Goal: Information Seeking & Learning: Learn about a topic

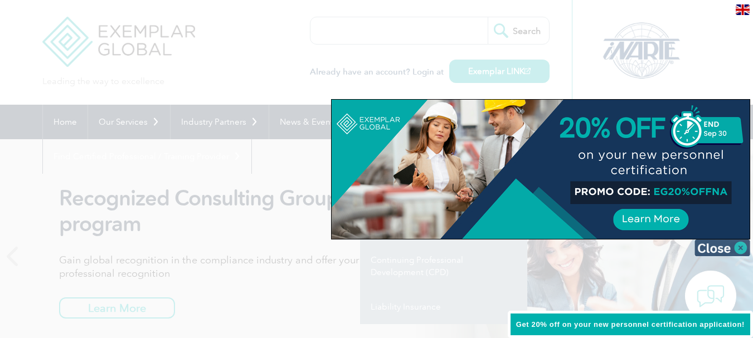
click at [742, 244] on img at bounding box center [723, 248] width 56 height 17
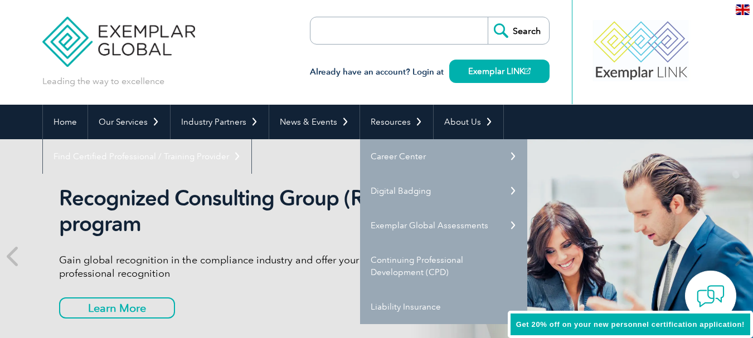
click at [365, 31] on input "search" at bounding box center [374, 30] width 117 height 27
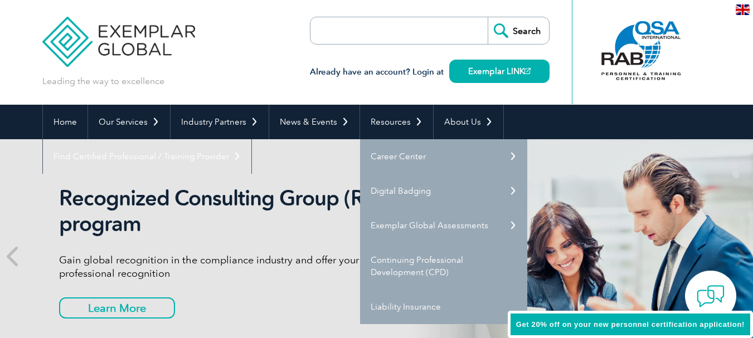
type input "m"
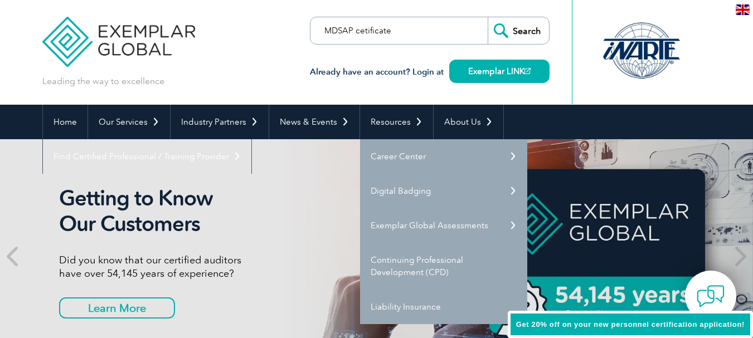
type input "MDSAP cetificate"
click at [488, 17] on input "Search" at bounding box center [518, 30] width 61 height 27
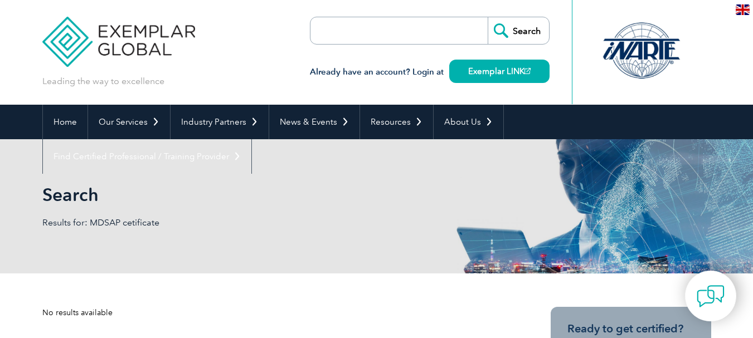
click at [365, 30] on input "search" at bounding box center [374, 30] width 117 height 27
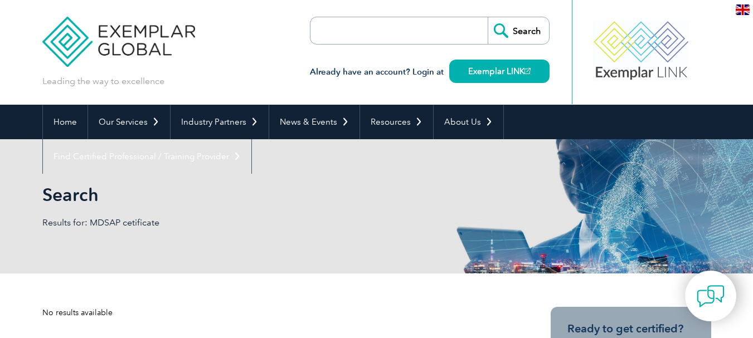
click at [241, 80] on div "Leading the way to excellence Search" at bounding box center [376, 52] width 669 height 105
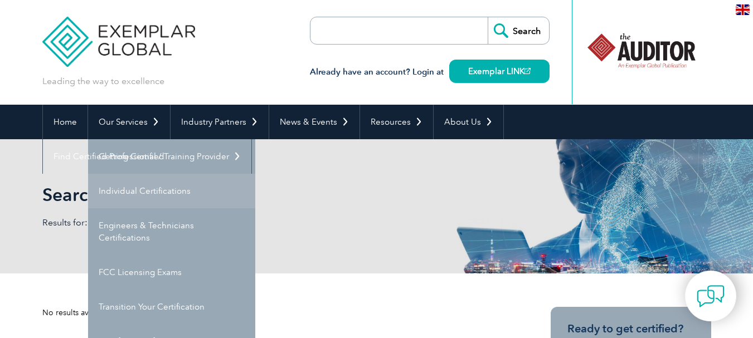
click at [168, 193] on link "Individual Certifications" at bounding box center [171, 191] width 167 height 35
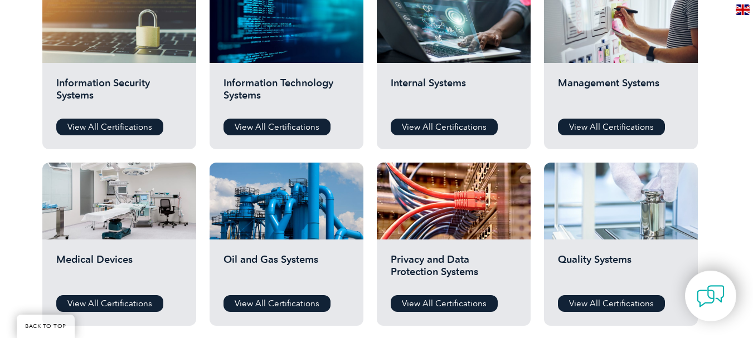
scroll to position [669, 0]
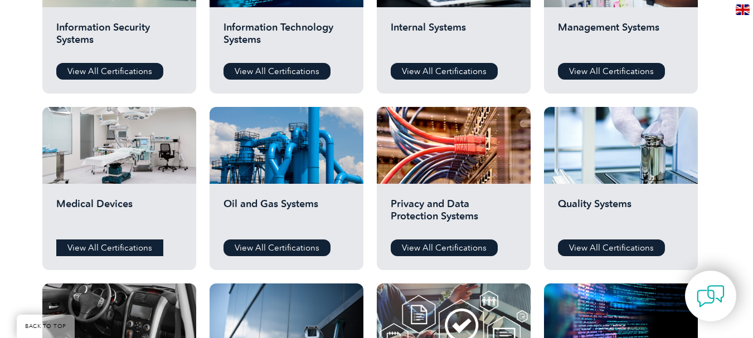
click at [90, 246] on link "View All Certifications" at bounding box center [109, 248] width 107 height 17
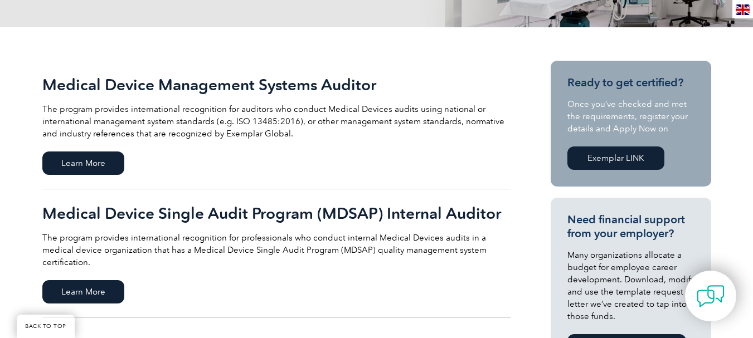
scroll to position [279, 0]
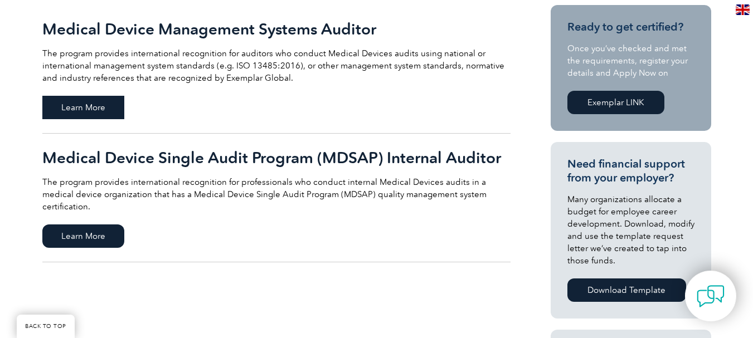
click at [77, 113] on span "Learn More" at bounding box center [83, 107] width 82 height 23
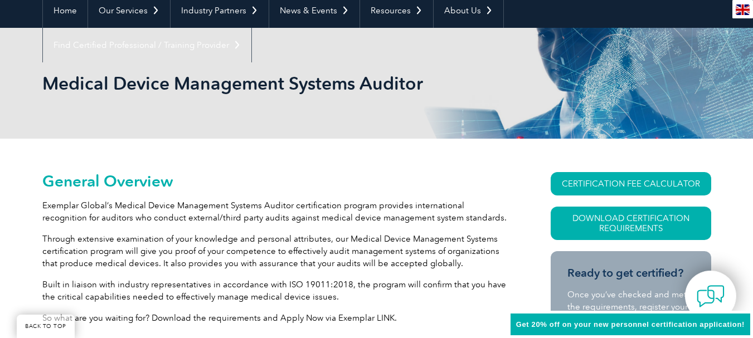
scroll to position [167, 0]
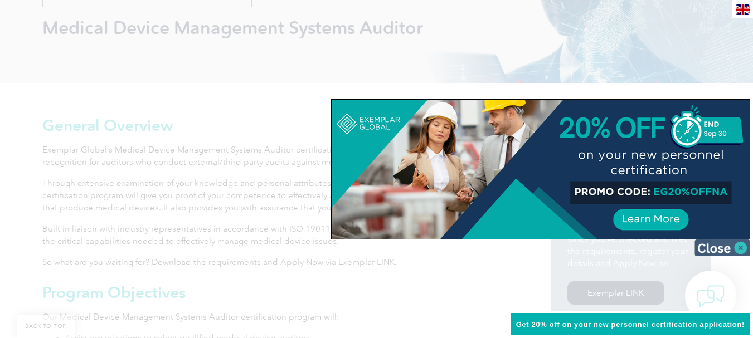
click at [742, 246] on img at bounding box center [723, 248] width 56 height 17
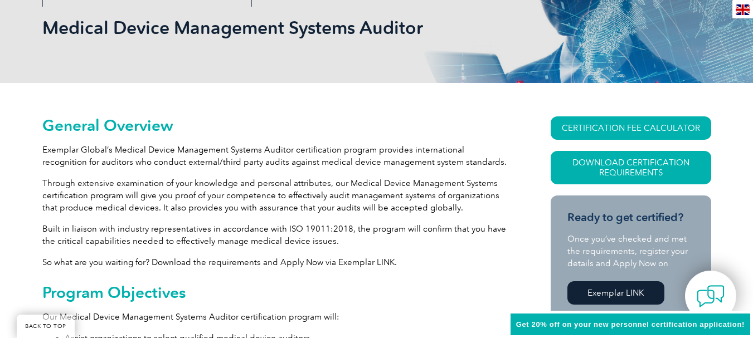
scroll to position [223, 0]
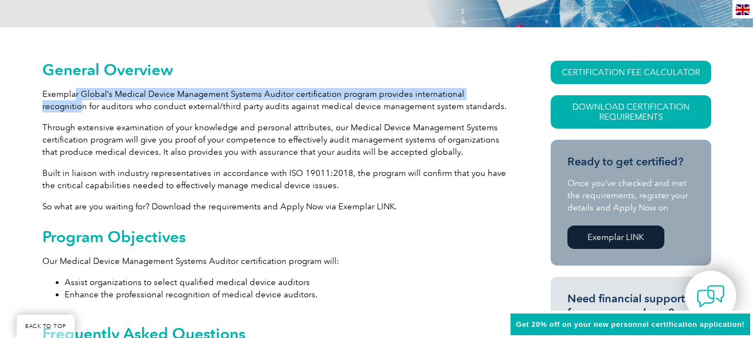
drag, startPoint x: 81, startPoint y: 95, endPoint x: 497, endPoint y: 91, distance: 415.8
click at [497, 91] on p "Exemplar Global’s Medical Device Management Systems Auditor certification progr…" at bounding box center [276, 100] width 468 height 25
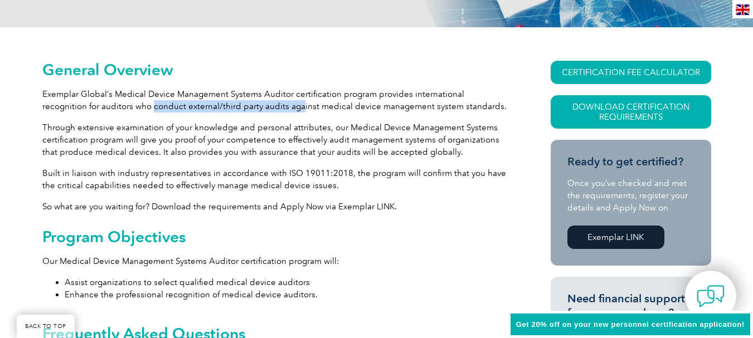
drag, startPoint x: 108, startPoint y: 105, endPoint x: 254, endPoint y: 100, distance: 146.1
click at [254, 100] on p "Exemplar Global’s Medical Device Management Systems Auditor certification progr…" at bounding box center [276, 100] width 468 height 25
click at [197, 104] on p "Exemplar Global’s Medical Device Management Systems Auditor certification progr…" at bounding box center [276, 100] width 468 height 25
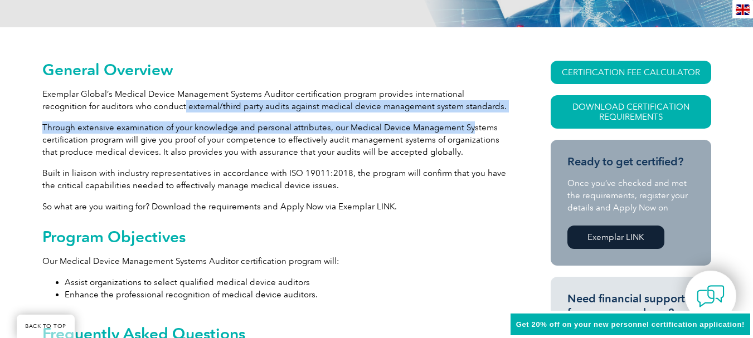
drag, startPoint x: 138, startPoint y: 109, endPoint x: 466, endPoint y: 115, distance: 327.8
click at [110, 132] on p "Through extensive examination of your knowledge and personal attributes, our Me…" at bounding box center [276, 140] width 468 height 37
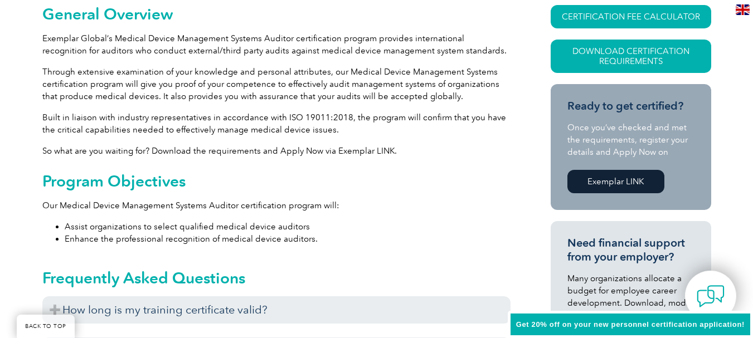
scroll to position [334, 0]
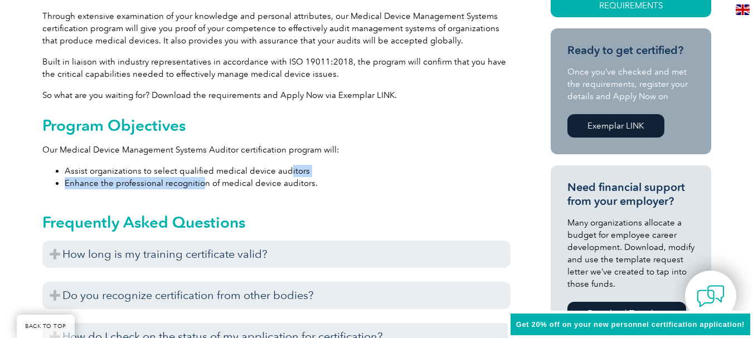
drag, startPoint x: 217, startPoint y: 177, endPoint x: 287, endPoint y: 177, distance: 69.7
click at [287, 177] on ul "Assist organizations to select qualified medical device auditors Enhance the pr…" at bounding box center [276, 177] width 468 height 25
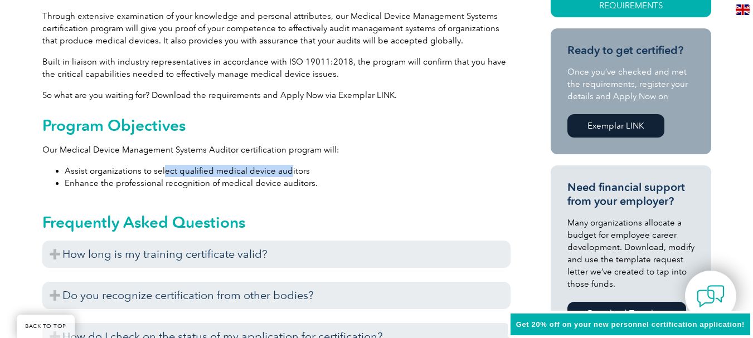
drag, startPoint x: 162, startPoint y: 171, endPoint x: 283, endPoint y: 169, distance: 121.5
click at [283, 169] on li "Assist organizations to select qualified medical device auditors" at bounding box center [288, 171] width 446 height 12
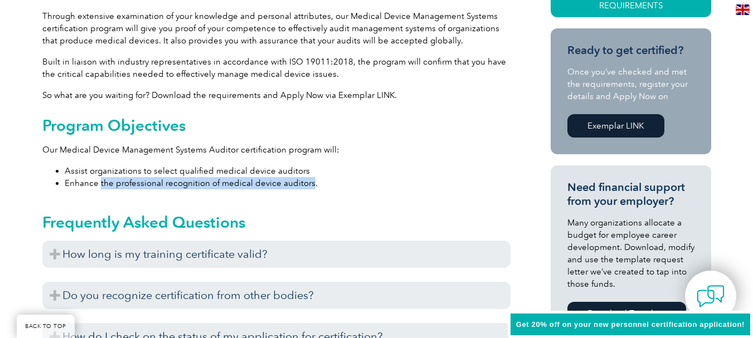
drag, startPoint x: 100, startPoint y: 183, endPoint x: 309, endPoint y: 184, distance: 208.5
click at [309, 184] on li "Enhance the professional recognition of medical device auditors." at bounding box center [288, 183] width 446 height 12
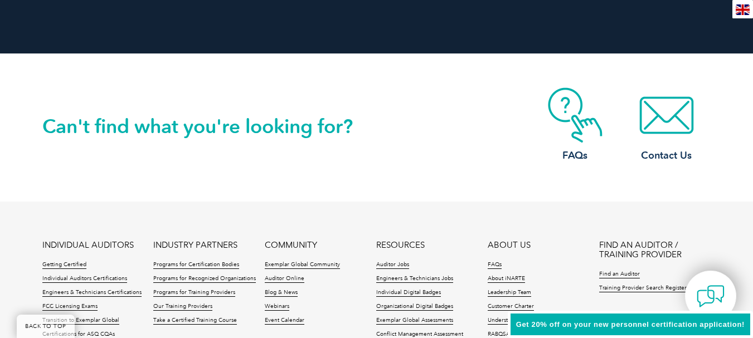
scroll to position [1289, 0]
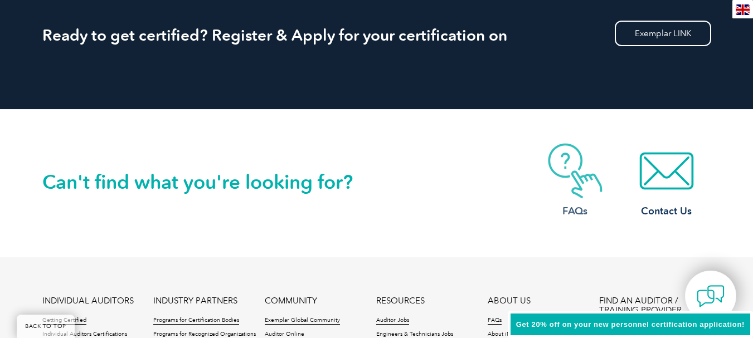
click at [571, 172] on img at bounding box center [575, 171] width 89 height 56
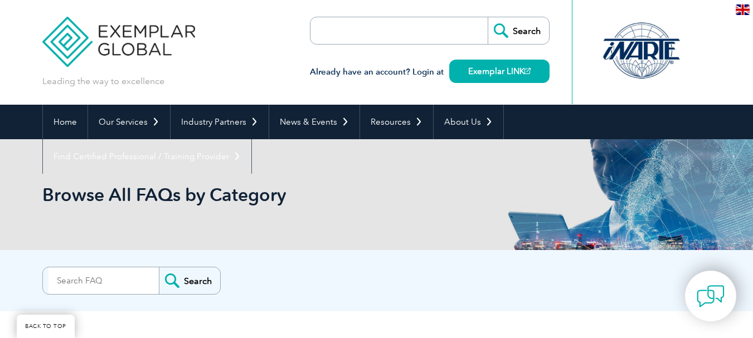
scroll to position [223, 0]
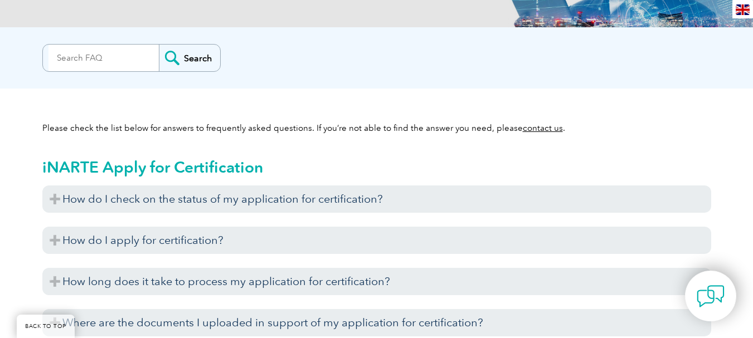
click at [77, 66] on input "search" at bounding box center [103, 58] width 110 height 27
type input "fee"
click at [173, 66] on input "Search" at bounding box center [189, 58] width 61 height 27
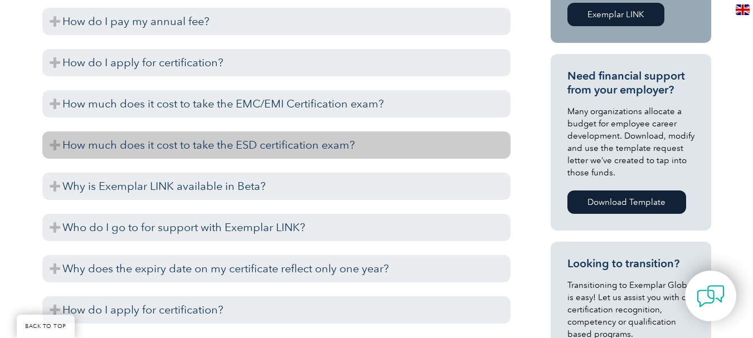
scroll to position [446, 0]
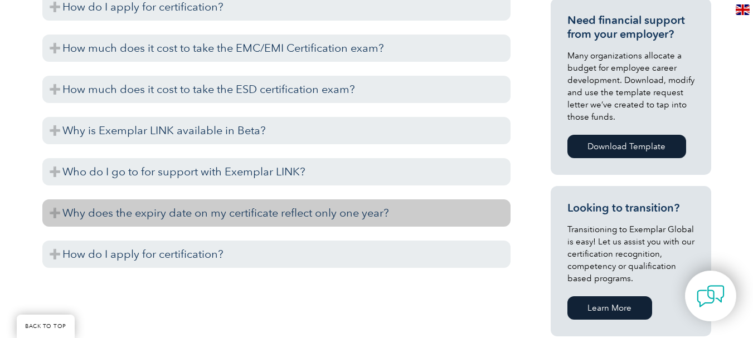
click at [215, 210] on h3 "Why does the expiry date on my certificate reflect only one year?" at bounding box center [276, 213] width 468 height 27
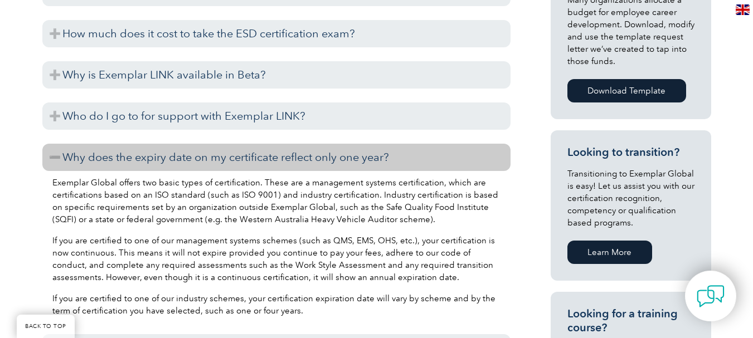
scroll to position [557, 0]
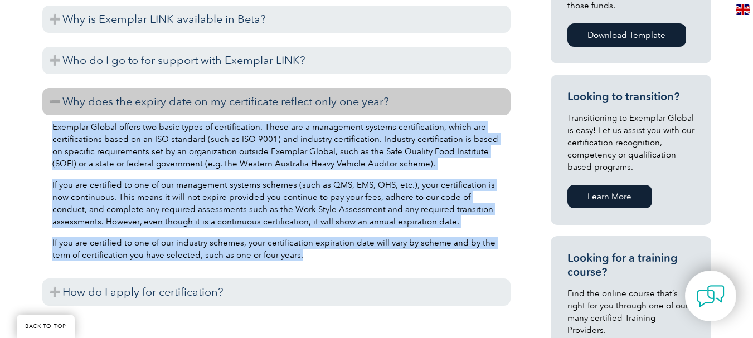
drag, startPoint x: 319, startPoint y: 254, endPoint x: 49, endPoint y: 125, distance: 299.2
click at [49, 125] on div "Exemplar Global offers two basic types of certification. These are a management…" at bounding box center [276, 192] width 468 height 155
copy div "Exemplar Global offers two basic types of certification. These are a management…"
click at [321, 261] on p "If you are certified to one of our industry schemes, your certification expirat…" at bounding box center [276, 249] width 448 height 25
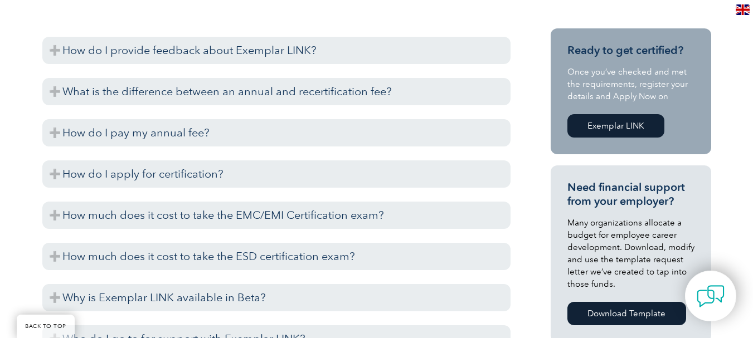
scroll to position [223, 0]
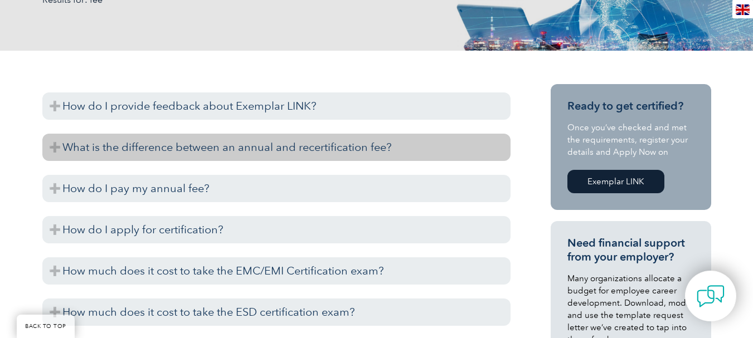
click at [273, 150] on h3 "What is the difference between an annual and recertification fee?" at bounding box center [276, 147] width 468 height 27
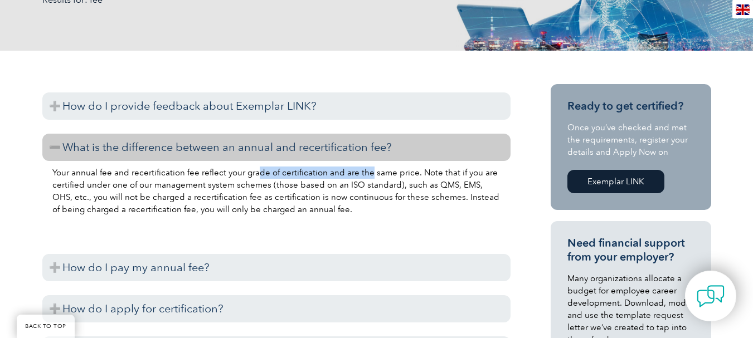
drag, startPoint x: 256, startPoint y: 175, endPoint x: 367, endPoint y: 177, distance: 111.5
click at [367, 177] on p "Your annual fee and recertification fee reflect your grade of certification and…" at bounding box center [276, 191] width 448 height 49
click at [262, 203] on p "Your annual fee and recertification fee reflect your grade of certification and…" at bounding box center [276, 191] width 448 height 49
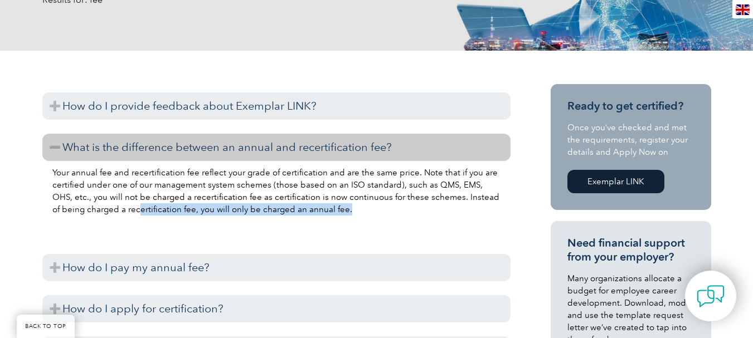
drag, startPoint x: 106, startPoint y: 215, endPoint x: 331, endPoint y: 211, distance: 224.7
click at [331, 211] on p "Your annual fee and recertification fee reflect your grade of certification and…" at bounding box center [276, 191] width 448 height 49
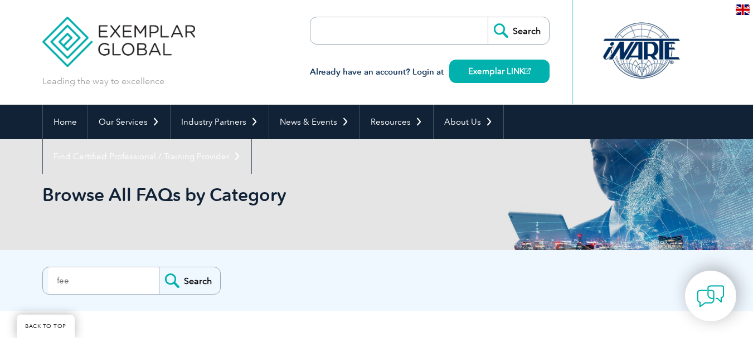
scroll to position [223, 0]
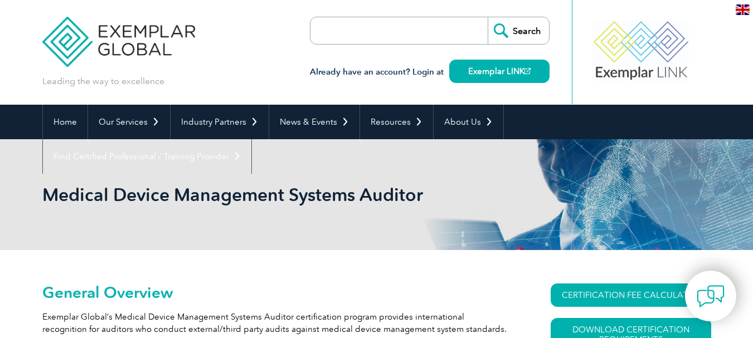
scroll to position [56, 0]
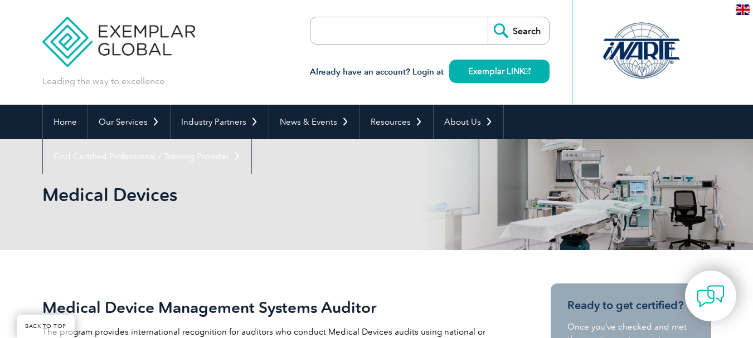
scroll to position [279, 0]
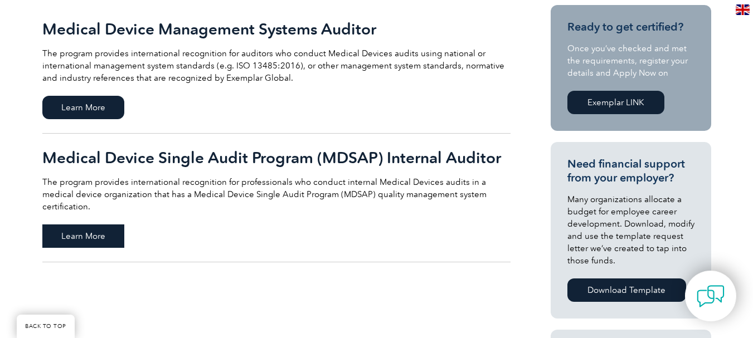
click at [89, 225] on span "Learn More" at bounding box center [83, 236] width 82 height 23
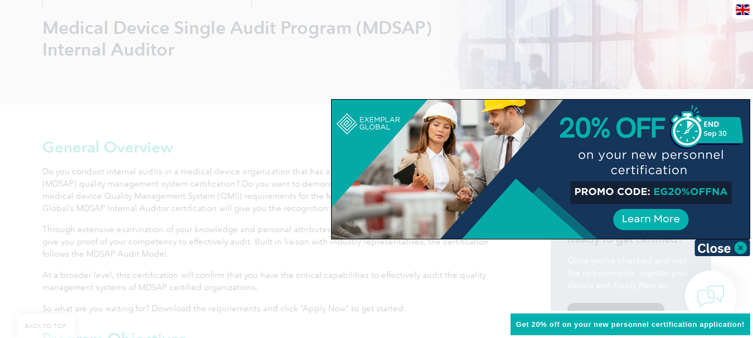
scroll to position [223, 0]
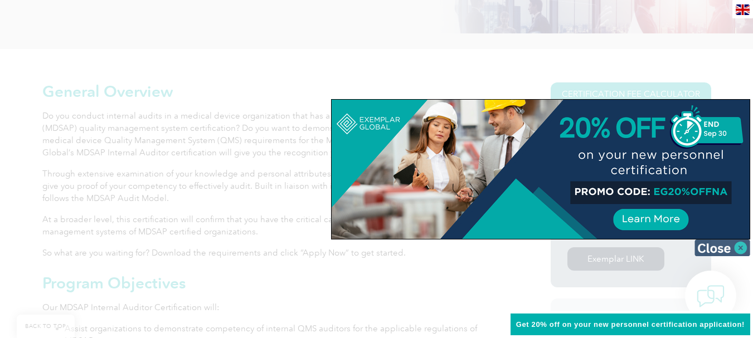
click at [742, 247] on img at bounding box center [723, 248] width 56 height 17
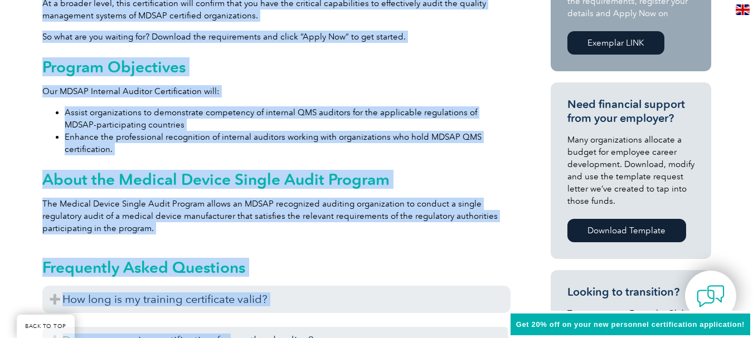
scroll to position [440, 0]
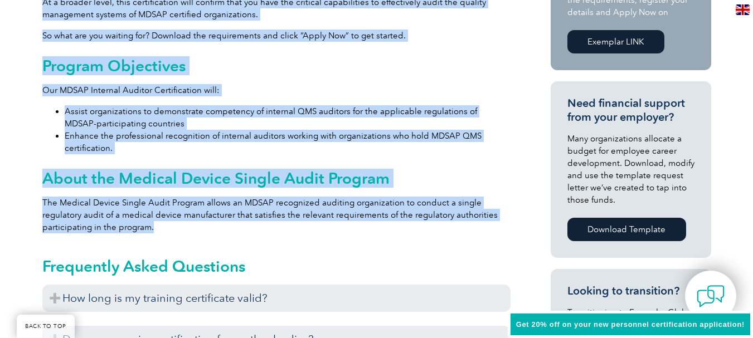
drag, startPoint x: 42, startPoint y: 111, endPoint x: 189, endPoint y: 229, distance: 187.9
copy div "Do you conduct internal audits in a medical device organization that has a Medi…"
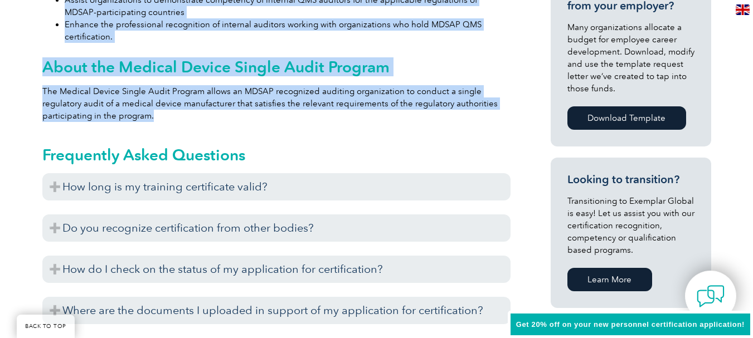
scroll to position [608, 0]
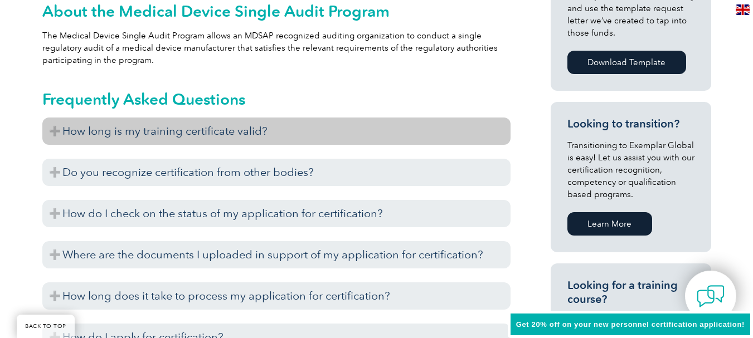
click at [213, 132] on h3 "How long is my training certificate valid?" at bounding box center [276, 131] width 468 height 27
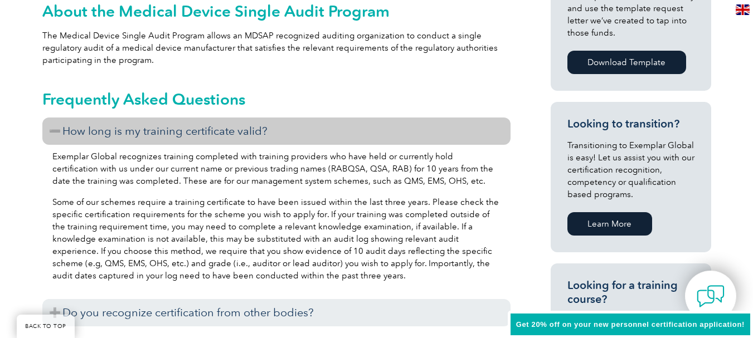
scroll to position [663, 0]
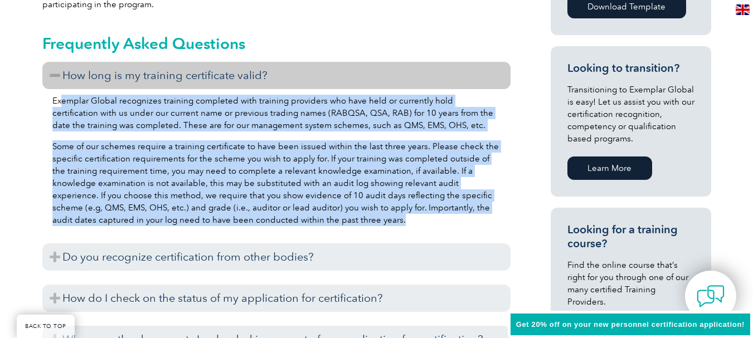
drag, startPoint x: 315, startPoint y: 223, endPoint x: 50, endPoint y: 95, distance: 294.4
click at [57, 103] on div "Exemplar Global recognizes training completed with training providers who have …" at bounding box center [276, 162] width 468 height 146
click at [56, 101] on p "Exemplar Global recognizes training completed with training providers who have …" at bounding box center [276, 113] width 448 height 37
drag, startPoint x: 52, startPoint y: 101, endPoint x: 332, endPoint y: 225, distance: 305.7
click at [332, 225] on div "Exemplar Global recognizes training completed with training providers who have …" at bounding box center [276, 162] width 468 height 146
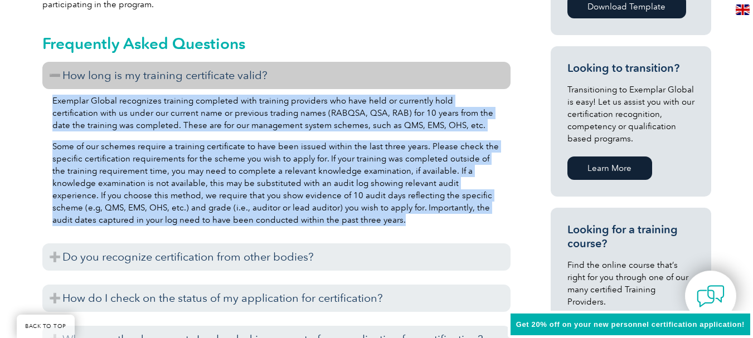
copy div "Exemplar Global recognizes training completed with training providers who have …"
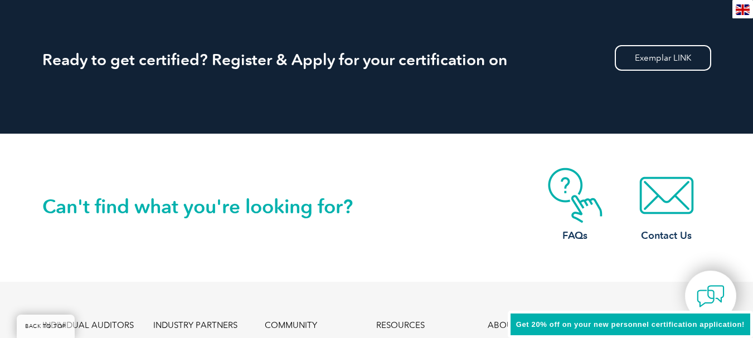
scroll to position [1611, 0]
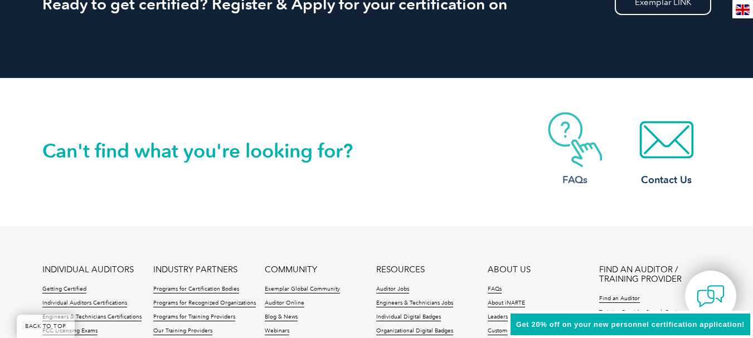
click at [585, 132] on img at bounding box center [575, 140] width 89 height 56
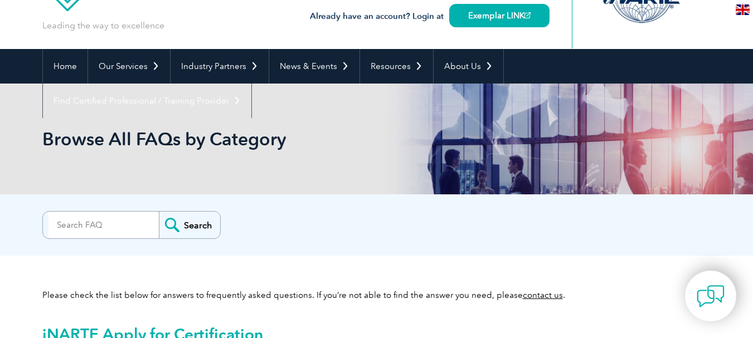
scroll to position [56, 0]
click at [85, 227] on input "search" at bounding box center [103, 225] width 110 height 27
type input "fee"
click at [179, 231] on input "Search" at bounding box center [189, 225] width 61 height 27
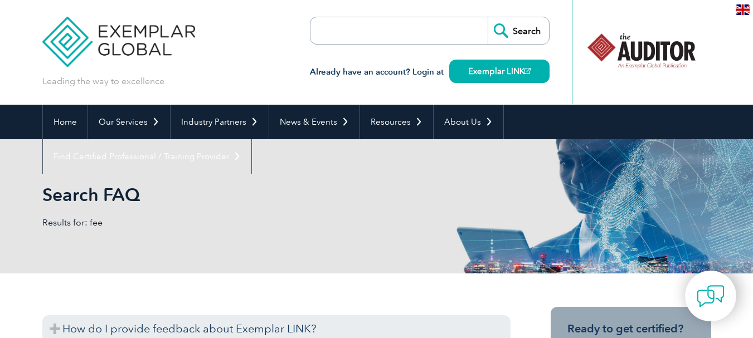
scroll to position [56, 0]
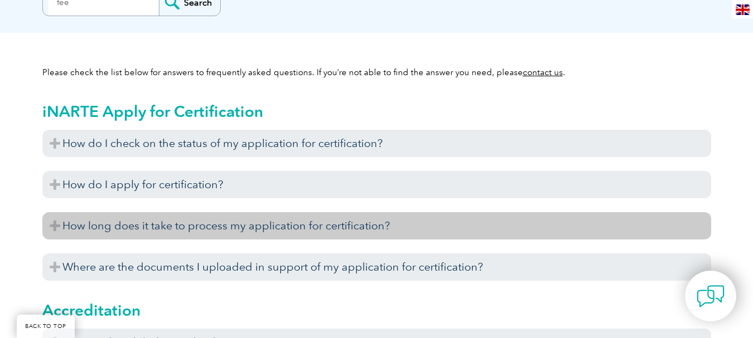
scroll to position [334, 0]
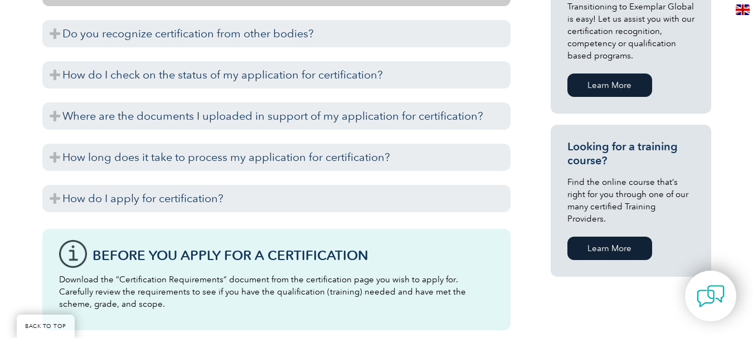
scroll to position [802, 0]
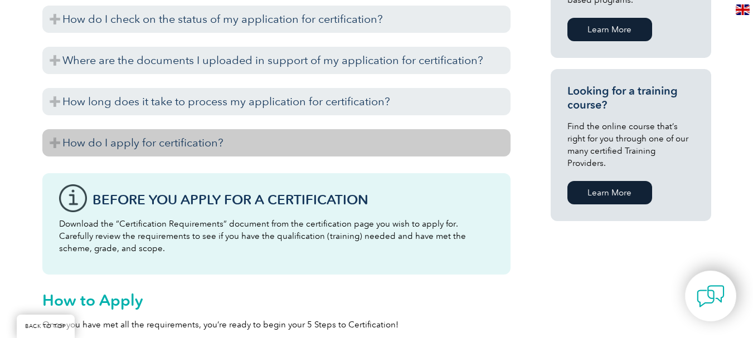
click at [229, 147] on h3 "How do I apply for certification?" at bounding box center [276, 142] width 468 height 27
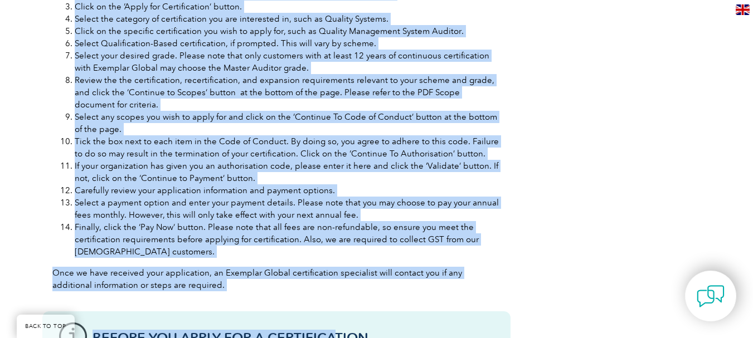
scroll to position [1178, 0]
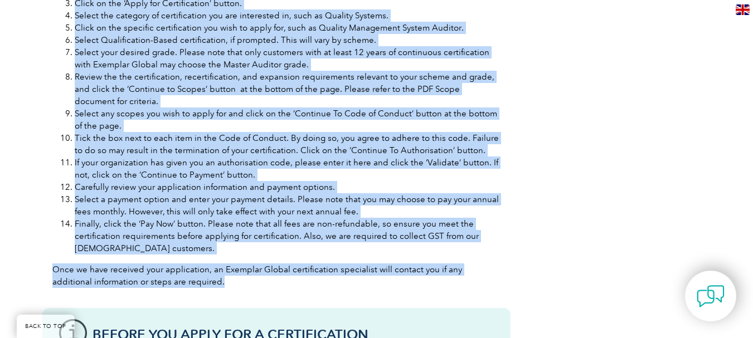
drag, startPoint x: 54, startPoint y: 59, endPoint x: 334, endPoint y: 279, distance: 356.8
click at [334, 279] on div "Before you apply for certification, please ensure that you meet all the require…" at bounding box center [276, 39] width 468 height 516
copy div "Loremi dol sitam con adipiscingeli, seddoe tempor inci utl etdo mag ali enimadm…"
